Goal: Task Accomplishment & Management: Manage account settings

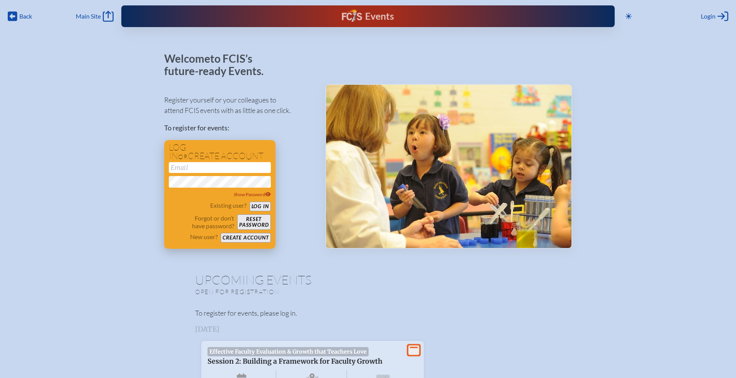
type input "[EMAIL_ADDRESS][DOMAIN_NAME]"
click at [264, 206] on button "Log in" at bounding box center [260, 206] width 21 height 10
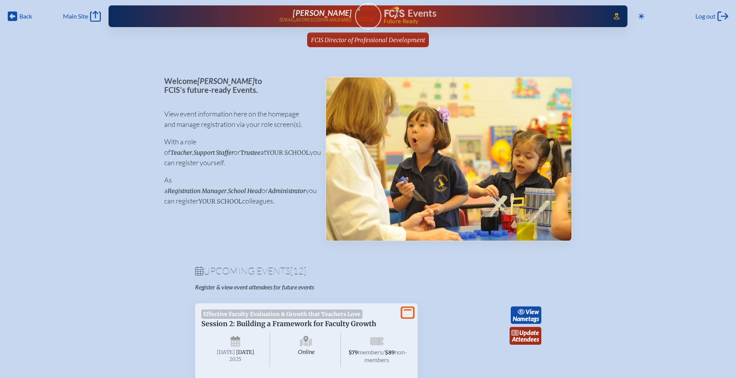
click at [341, 39] on span "FCIS Director of Professional Development" at bounding box center [368, 39] width 114 height 7
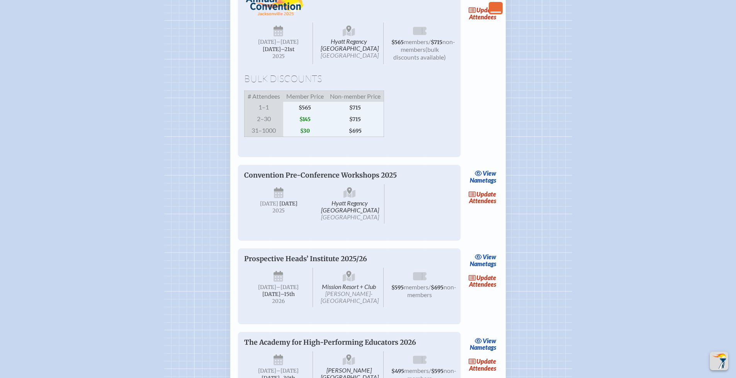
scroll to position [952, 0]
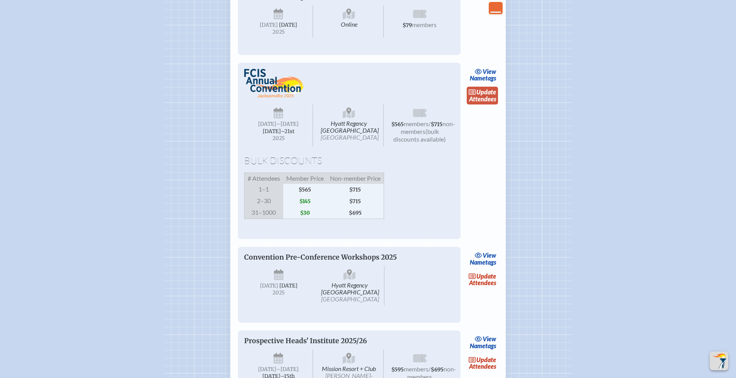
click at [482, 104] on link "update Attendees" at bounding box center [483, 96] width 32 height 18
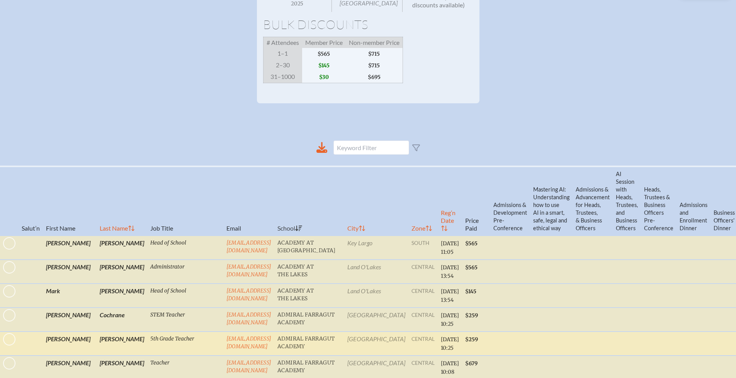
scroll to position [230, 0]
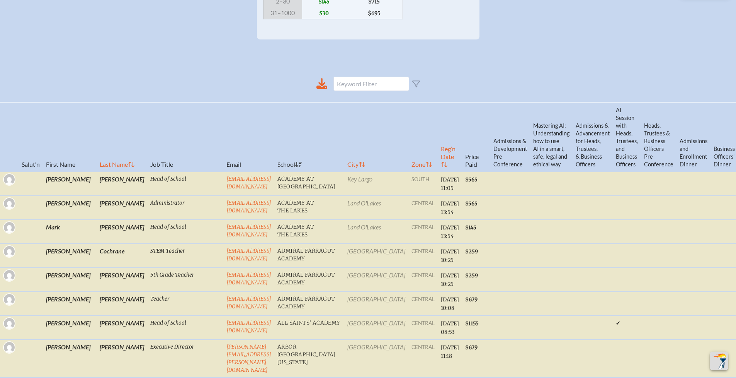
click at [438, 168] on th "Reg’n Date" at bounding box center [450, 136] width 24 height 69
checkbox input "false"
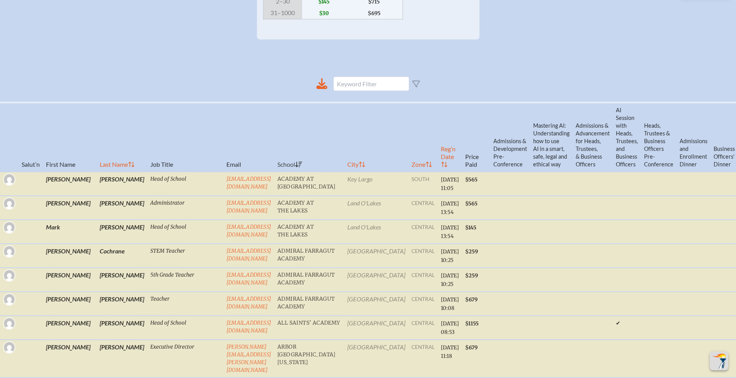
checkbox input "false"
checkbox input "true"
checkbox input "false"
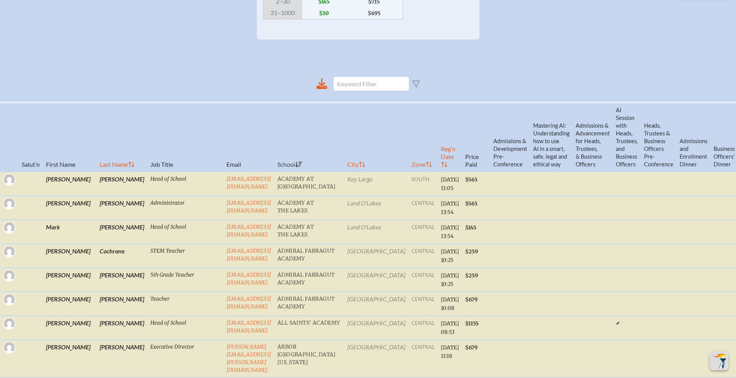
checkbox input "false"
checkbox input "true"
checkbox input "false"
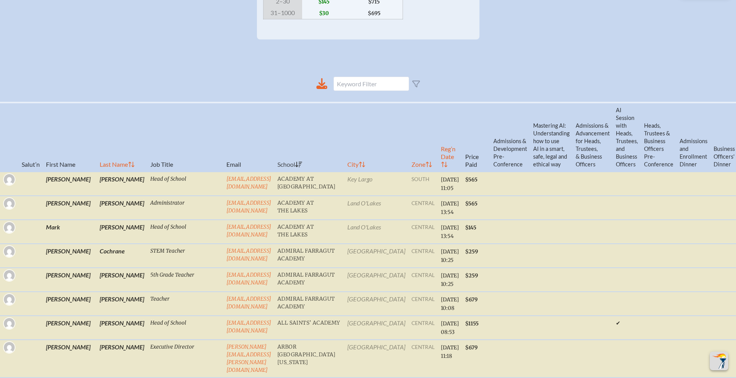
checkbox input "false"
checkbox input "true"
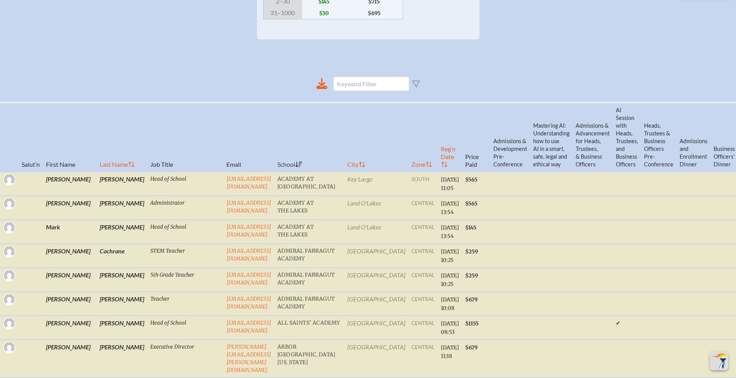
checkbox input "true"
checkbox input "false"
checkbox input "true"
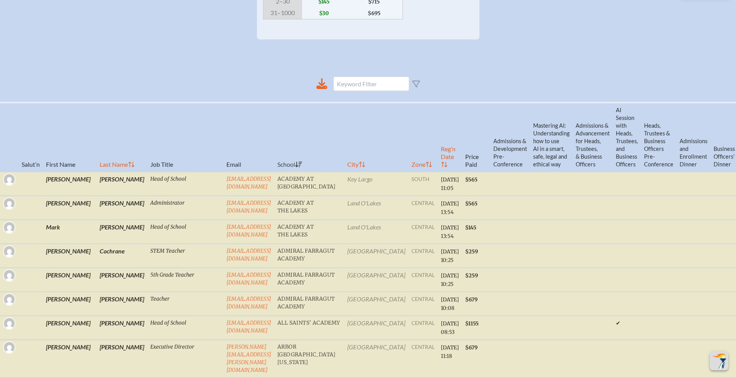
checkbox input "true"
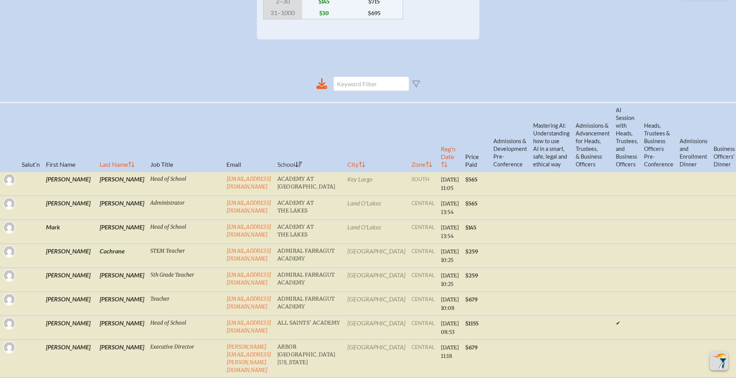
checkbox input "false"
checkbox input "true"
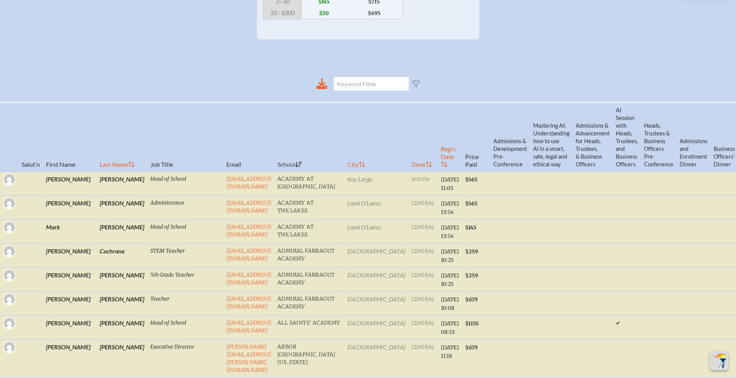
checkbox input "false"
checkbox input "true"
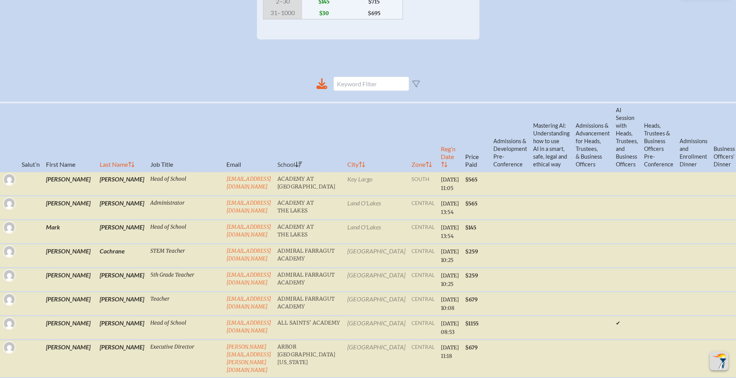
checkbox input "true"
checkbox input "false"
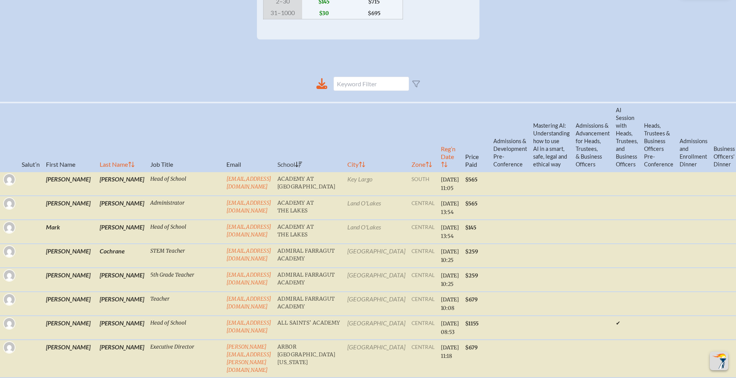
checkbox input "true"
checkbox input "false"
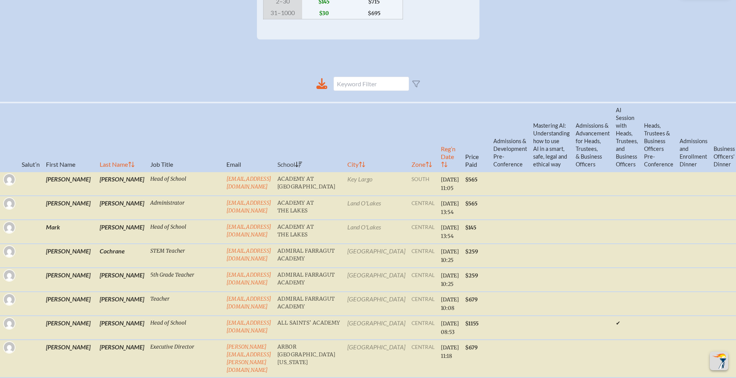
checkbox input "false"
checkbox input "true"
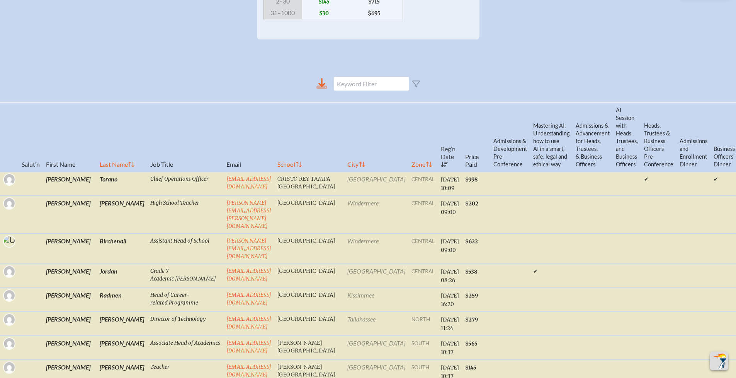
click at [322, 89] on icon at bounding box center [322, 83] width 11 height 11
